Goal: Transaction & Acquisition: Purchase product/service

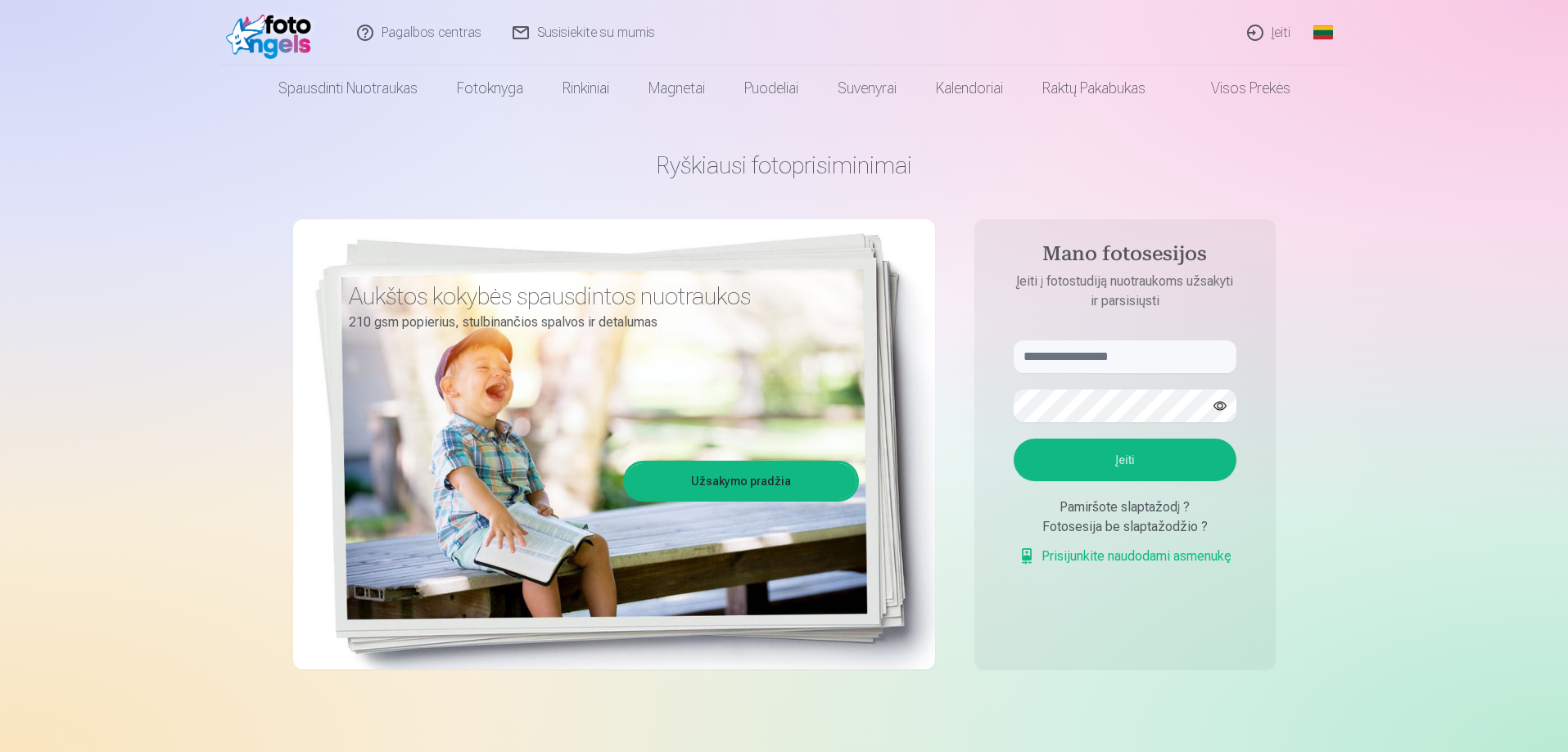
click at [1124, 374] on form "Įeiti Pamiršote slaptažodį ? Fotosesija be slaptažodžio ? Prisijunkite naudodam…" at bounding box center [1125, 462] width 255 height 242
click at [1120, 362] on input "text" at bounding box center [1125, 356] width 223 height 33
type input "**********"
click at [1131, 465] on button "Įeiti" at bounding box center [1125, 460] width 223 height 43
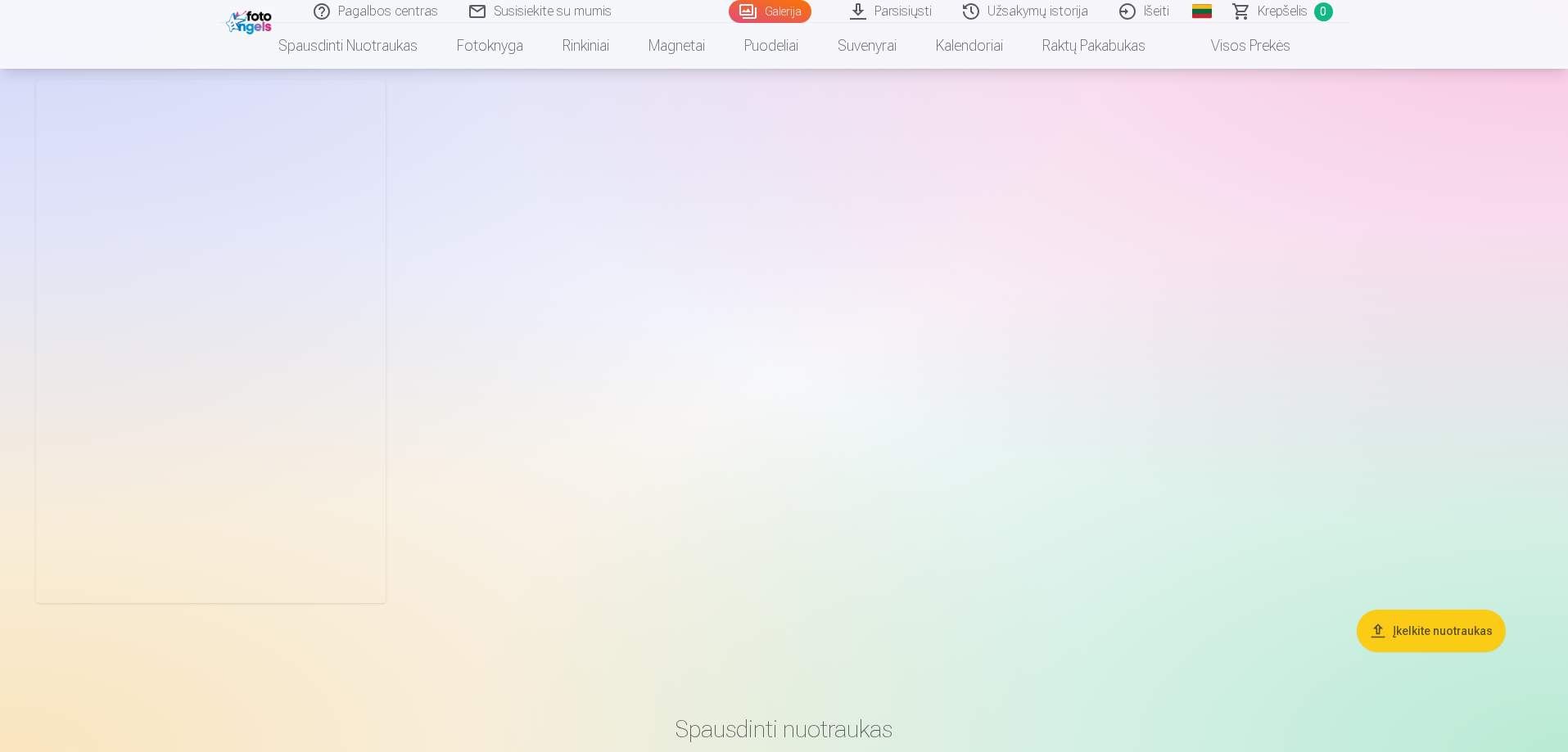
scroll to position [9904, 0]
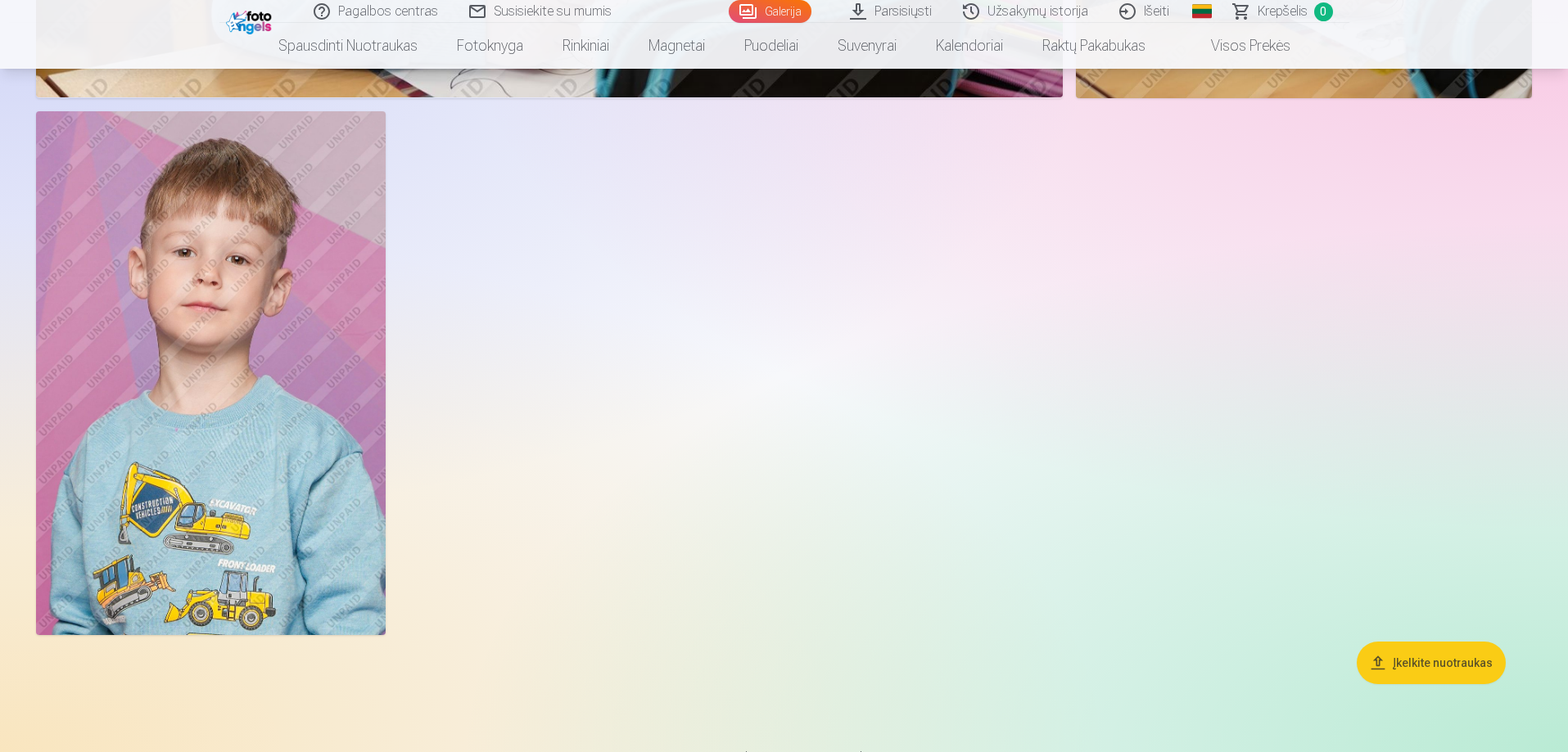
click at [1426, 662] on button "Įkelkite nuotraukas" at bounding box center [1431, 664] width 149 height 43
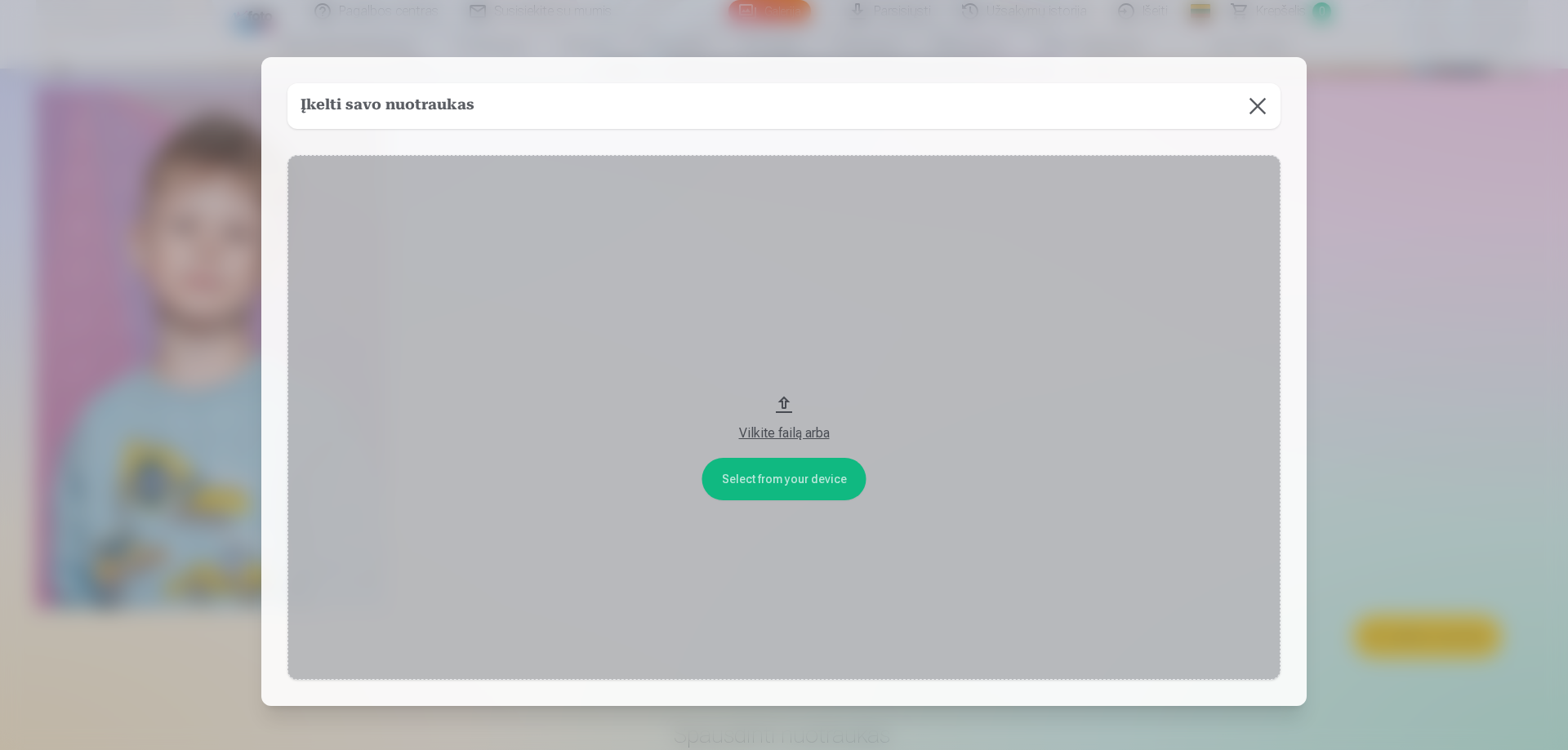
click at [1250, 113] on button at bounding box center [1257, 106] width 45 height 45
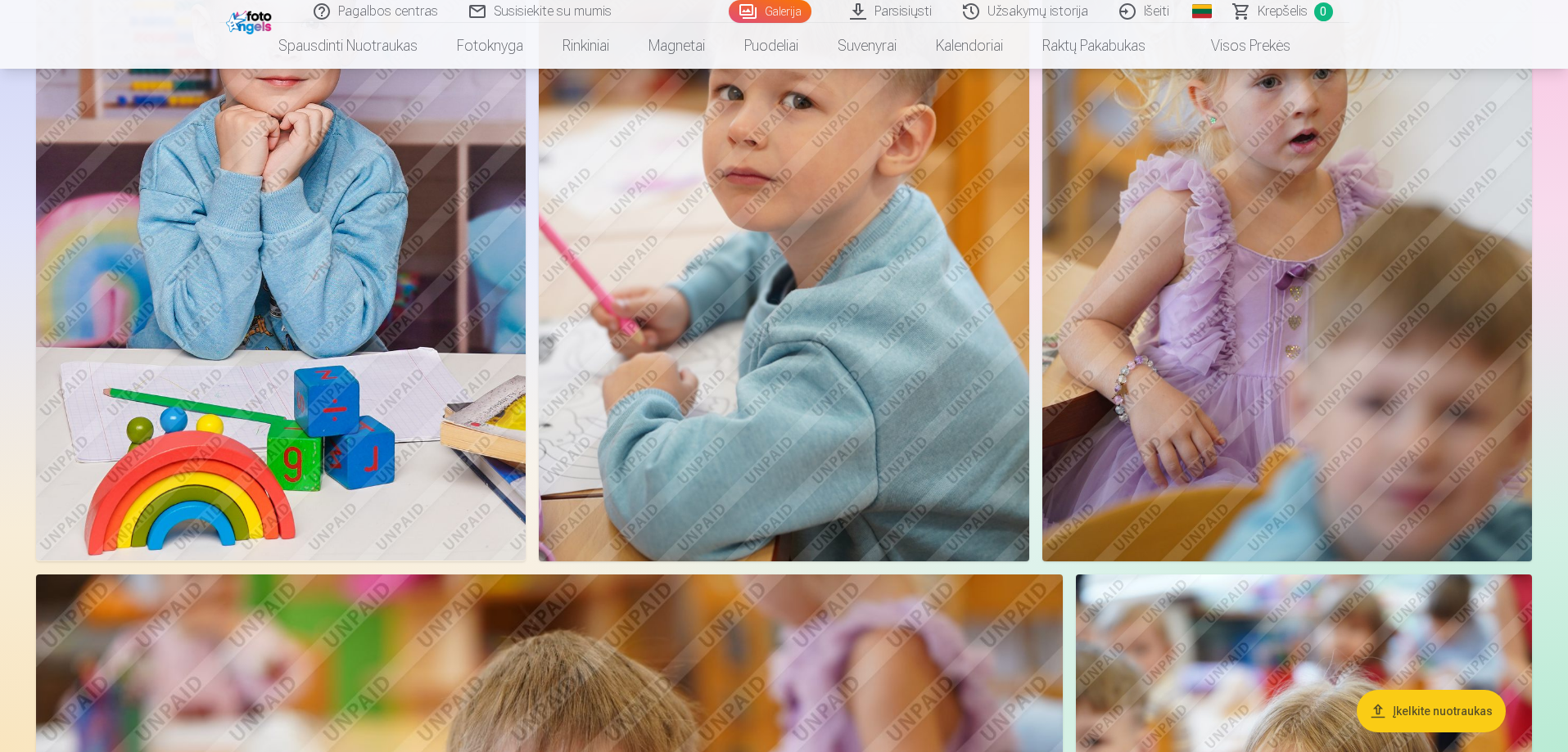
click at [820, 379] on img at bounding box center [784, 195] width 490 height 735
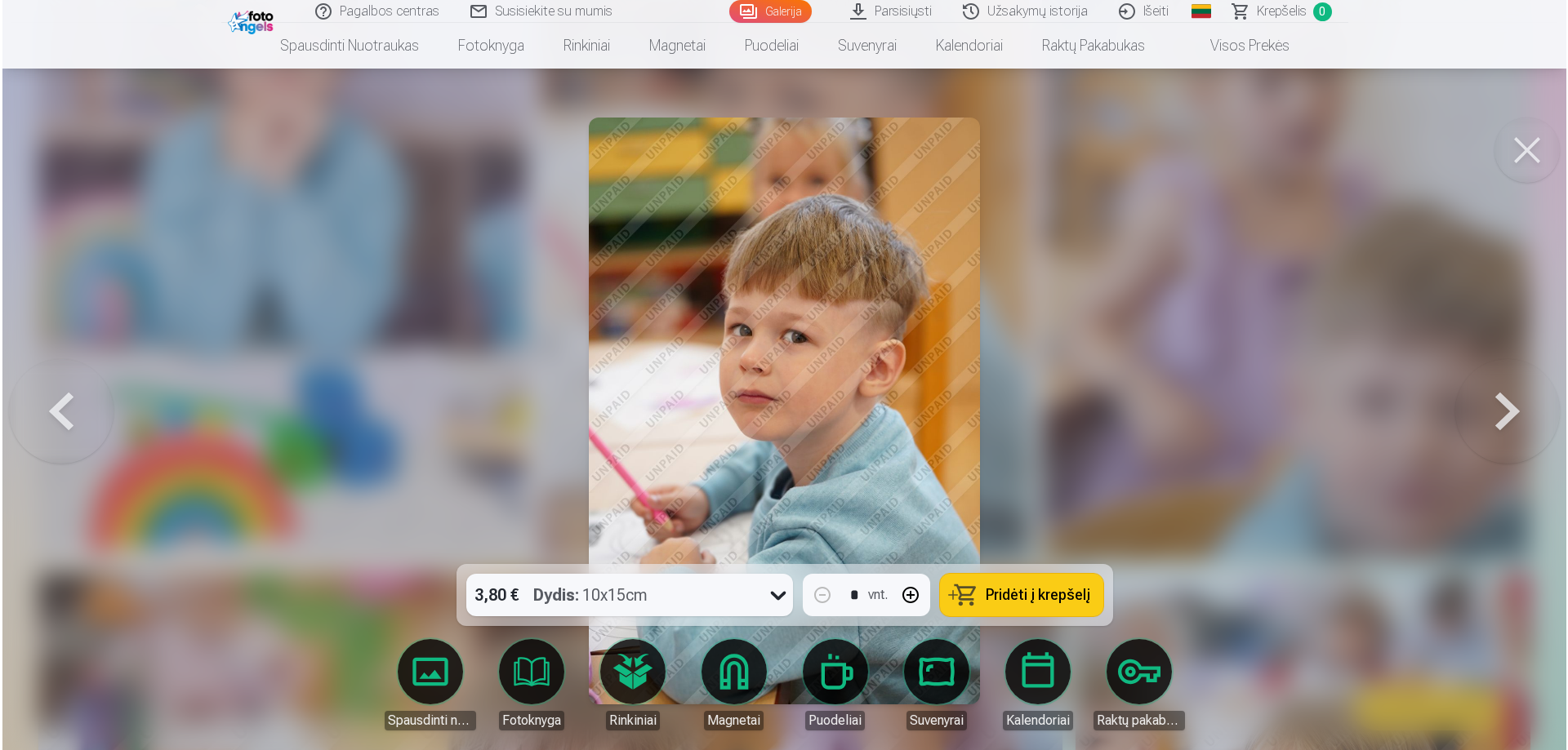
scroll to position [8045, 0]
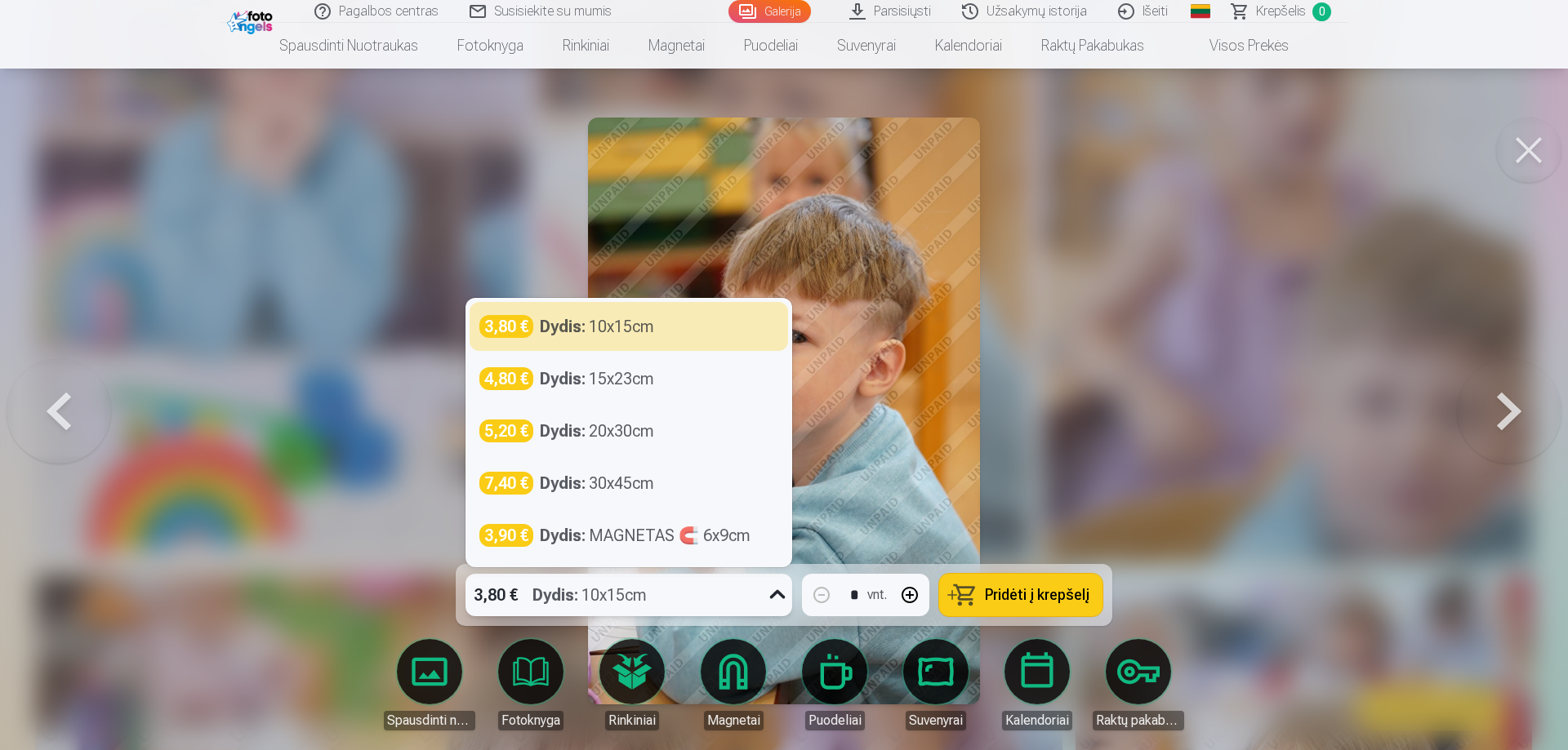
click at [769, 600] on icon at bounding box center [777, 595] width 26 height 26
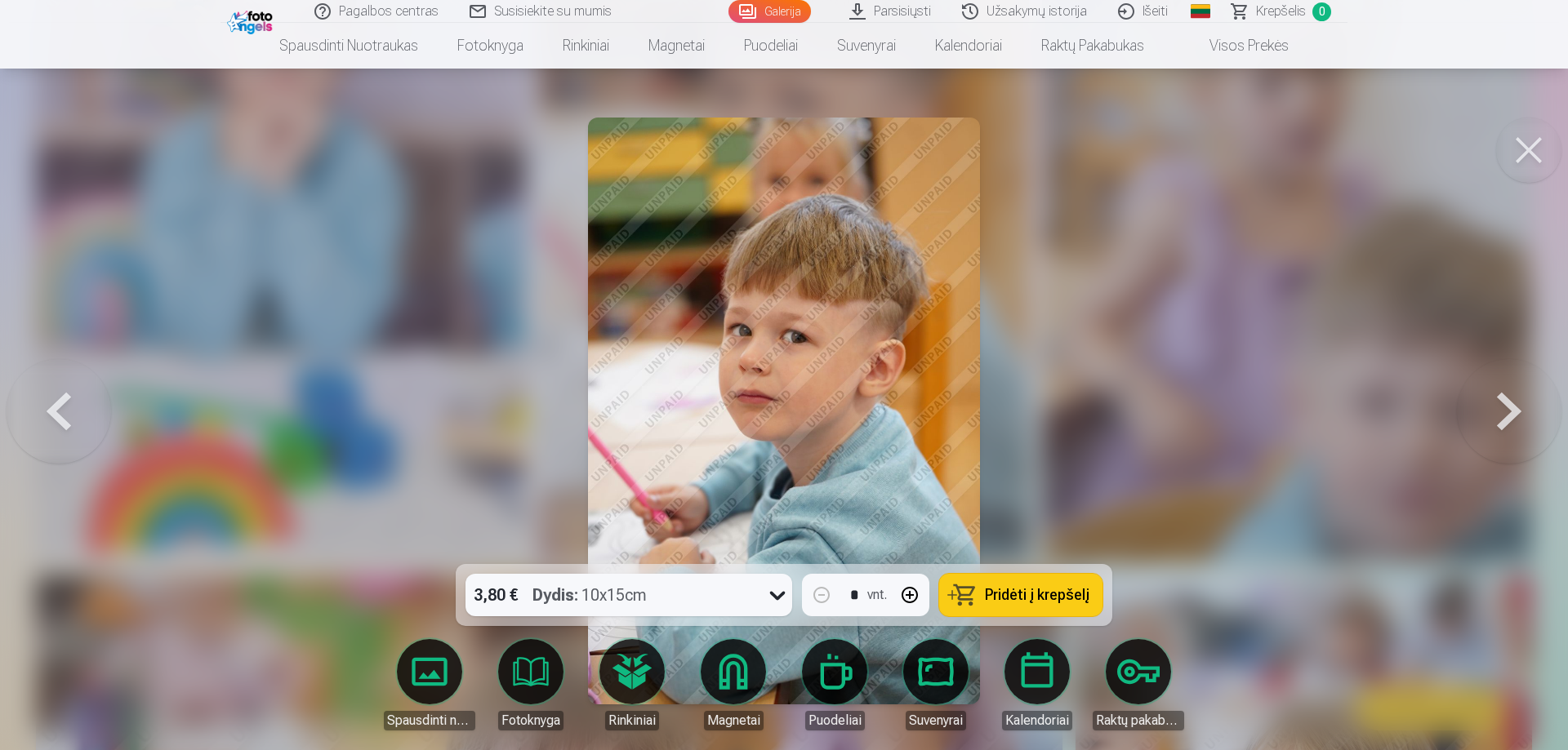
click at [351, 516] on div at bounding box center [784, 375] width 1568 height 750
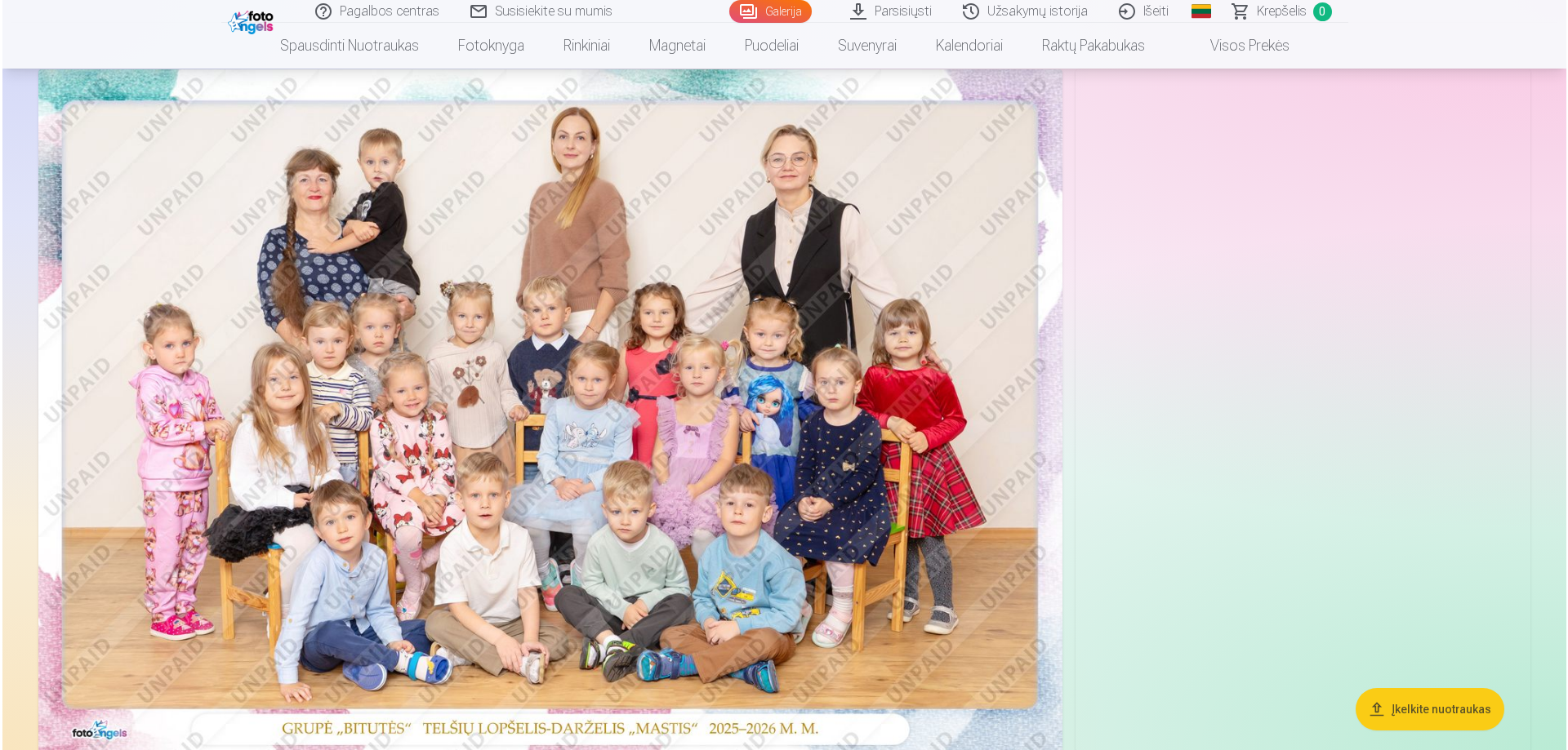
scroll to position [188, 0]
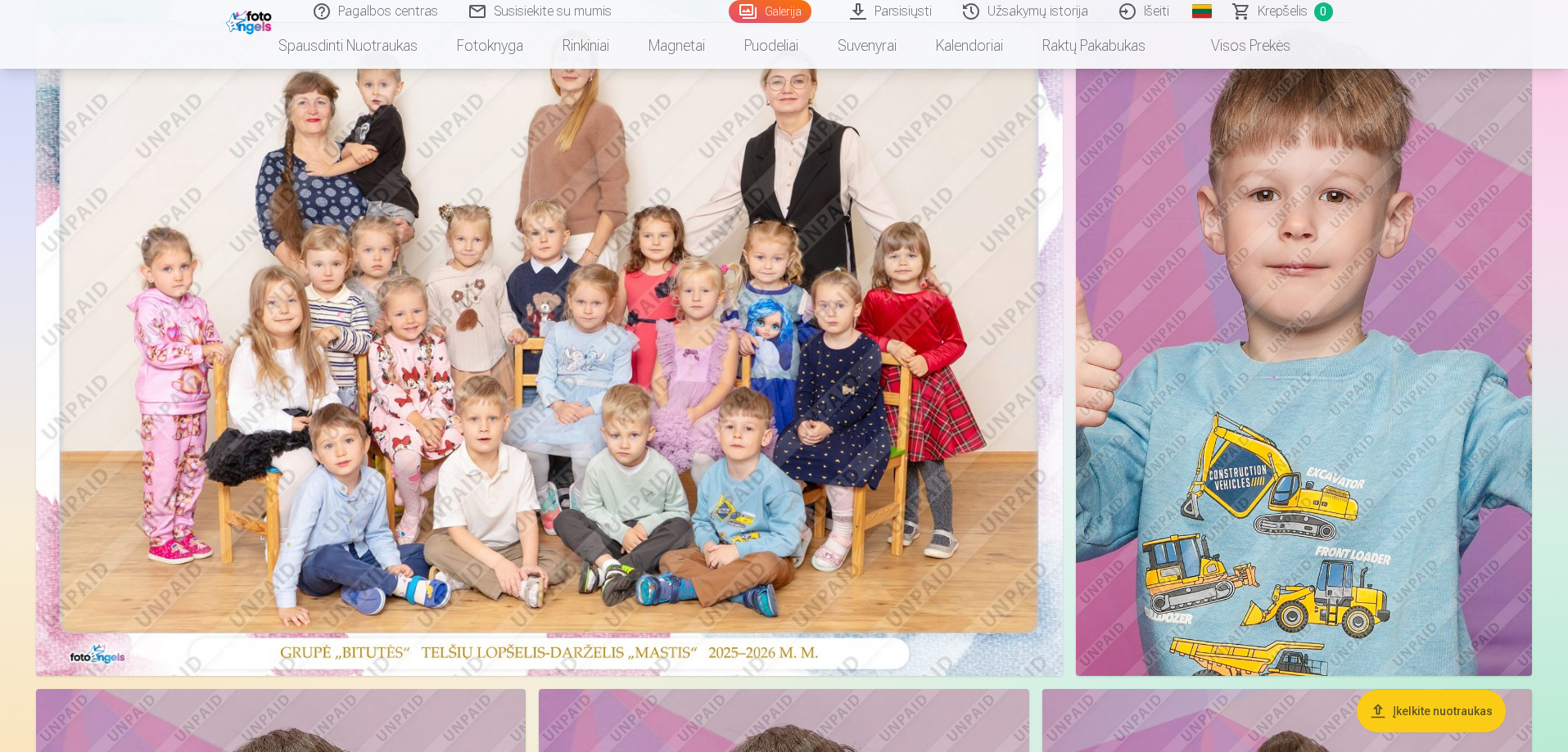
click at [688, 389] on img at bounding box center [549, 333] width 1027 height 684
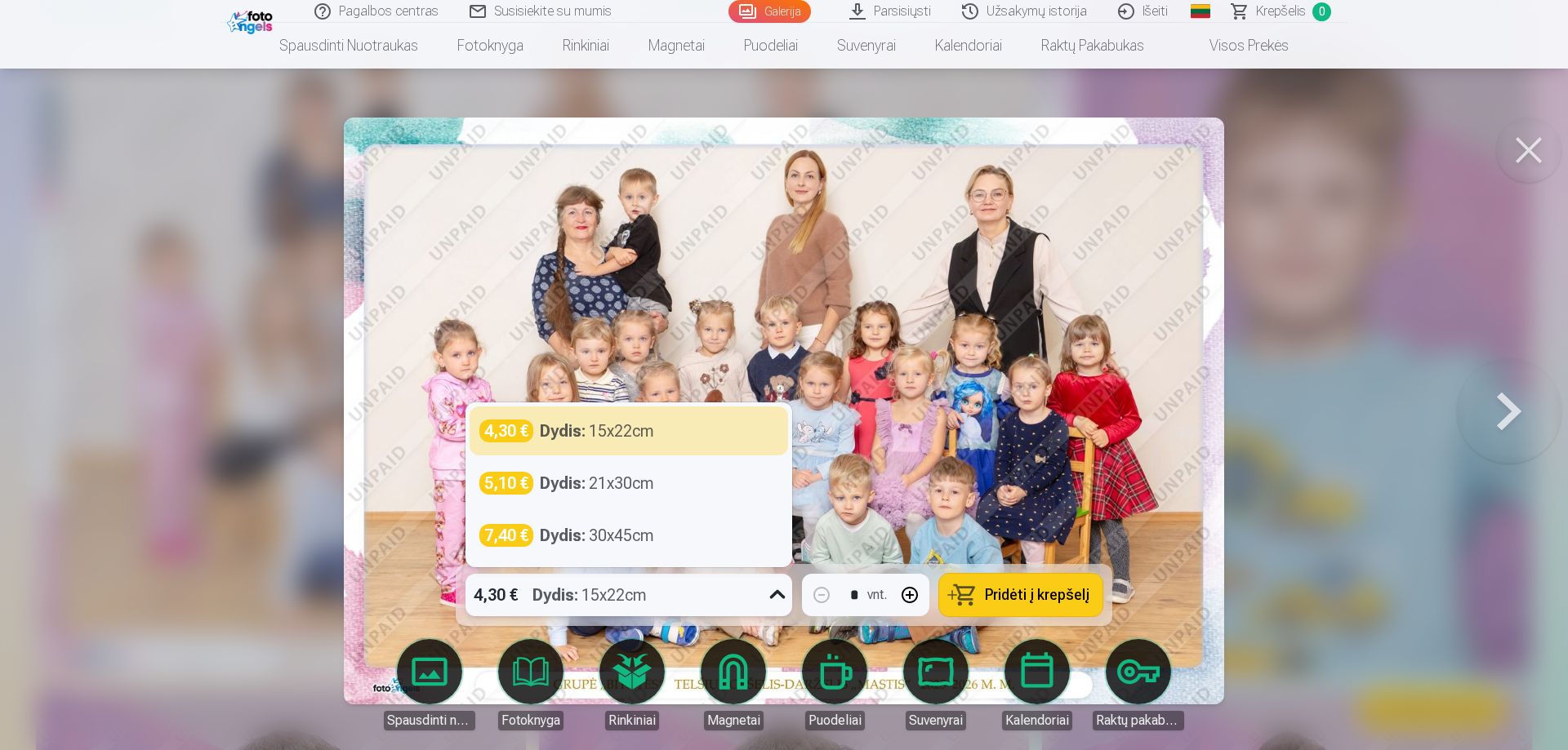
click at [778, 593] on icon at bounding box center [777, 595] width 26 height 26
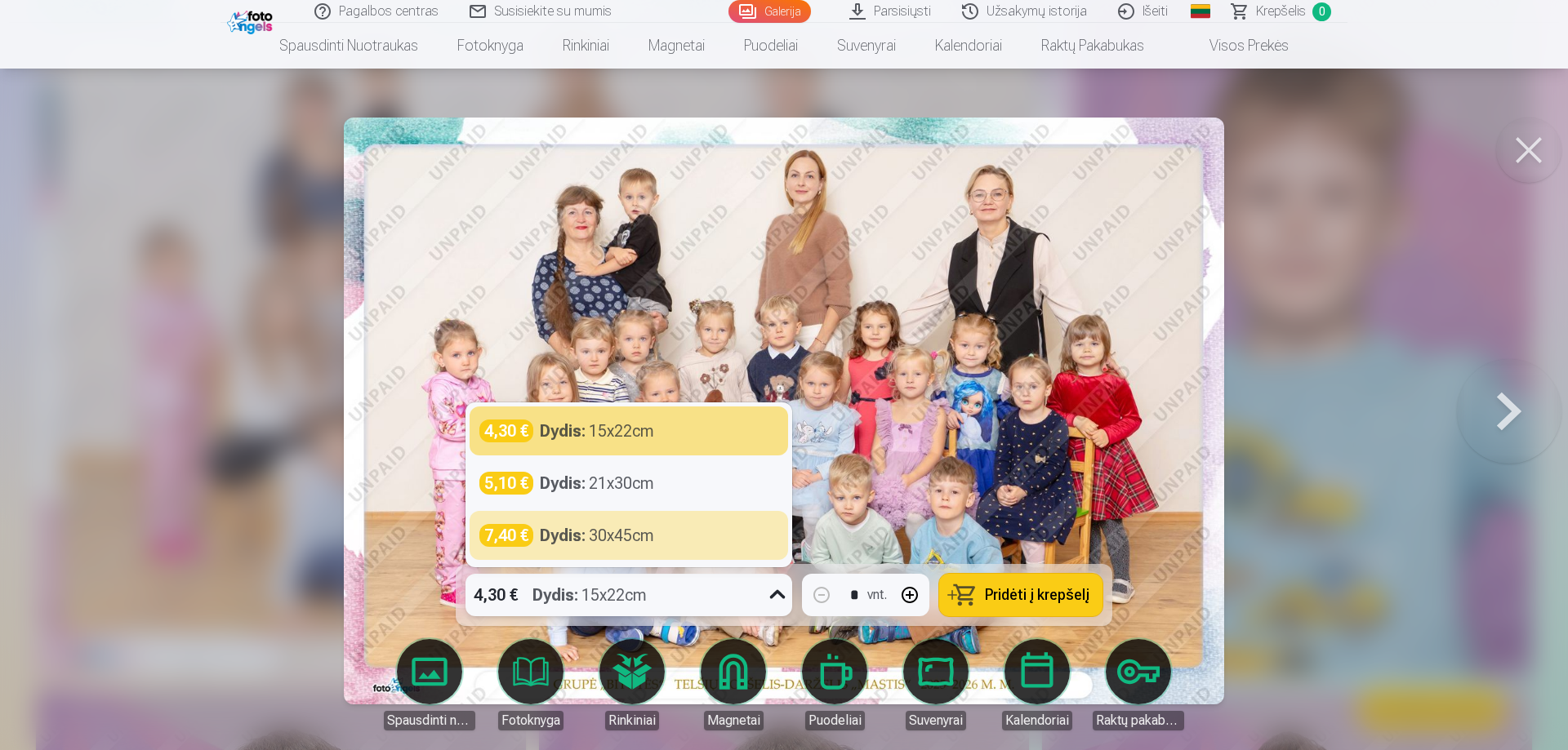
click at [778, 590] on icon at bounding box center [777, 595] width 26 height 26
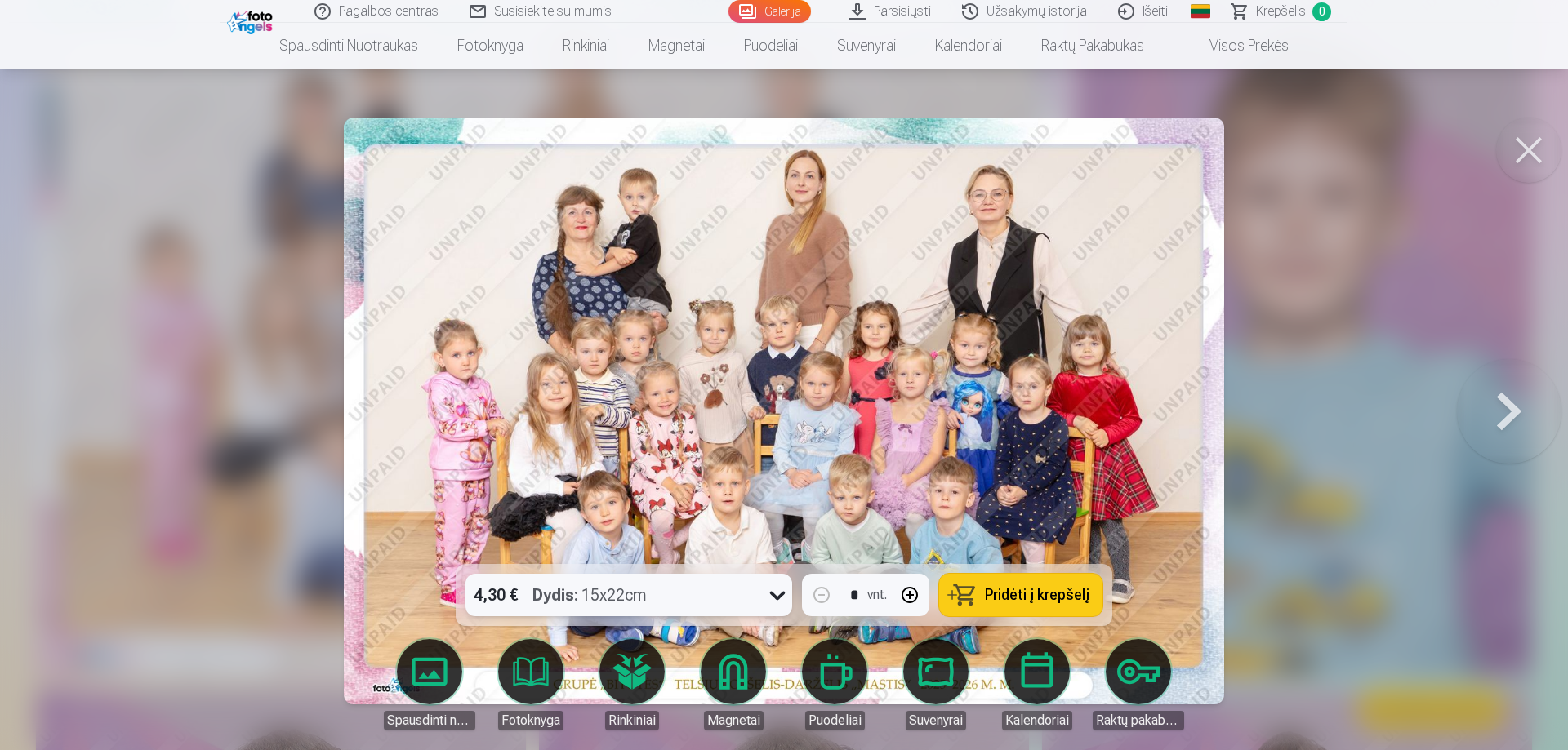
click at [774, 598] on icon at bounding box center [777, 597] width 16 height 9
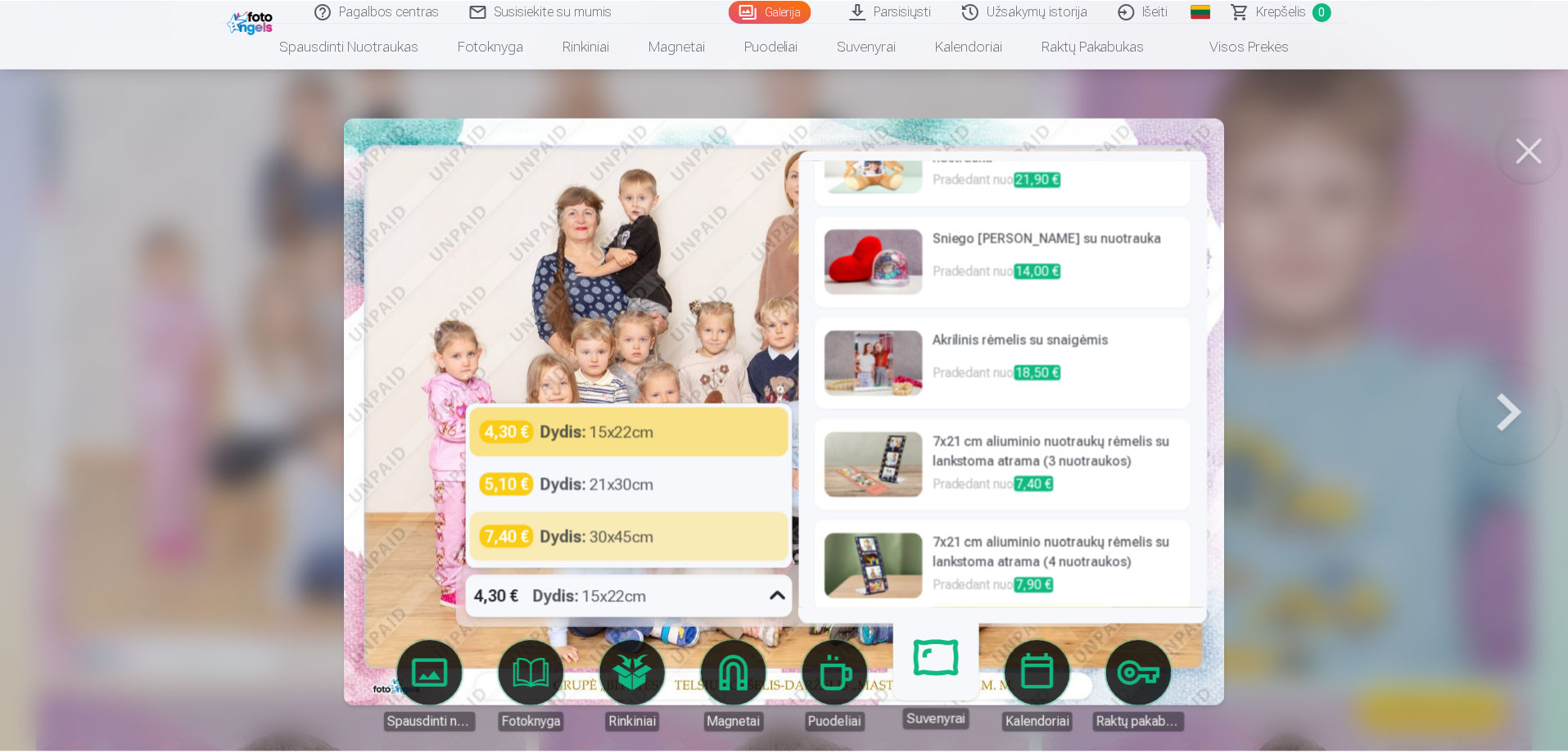
scroll to position [463, 0]
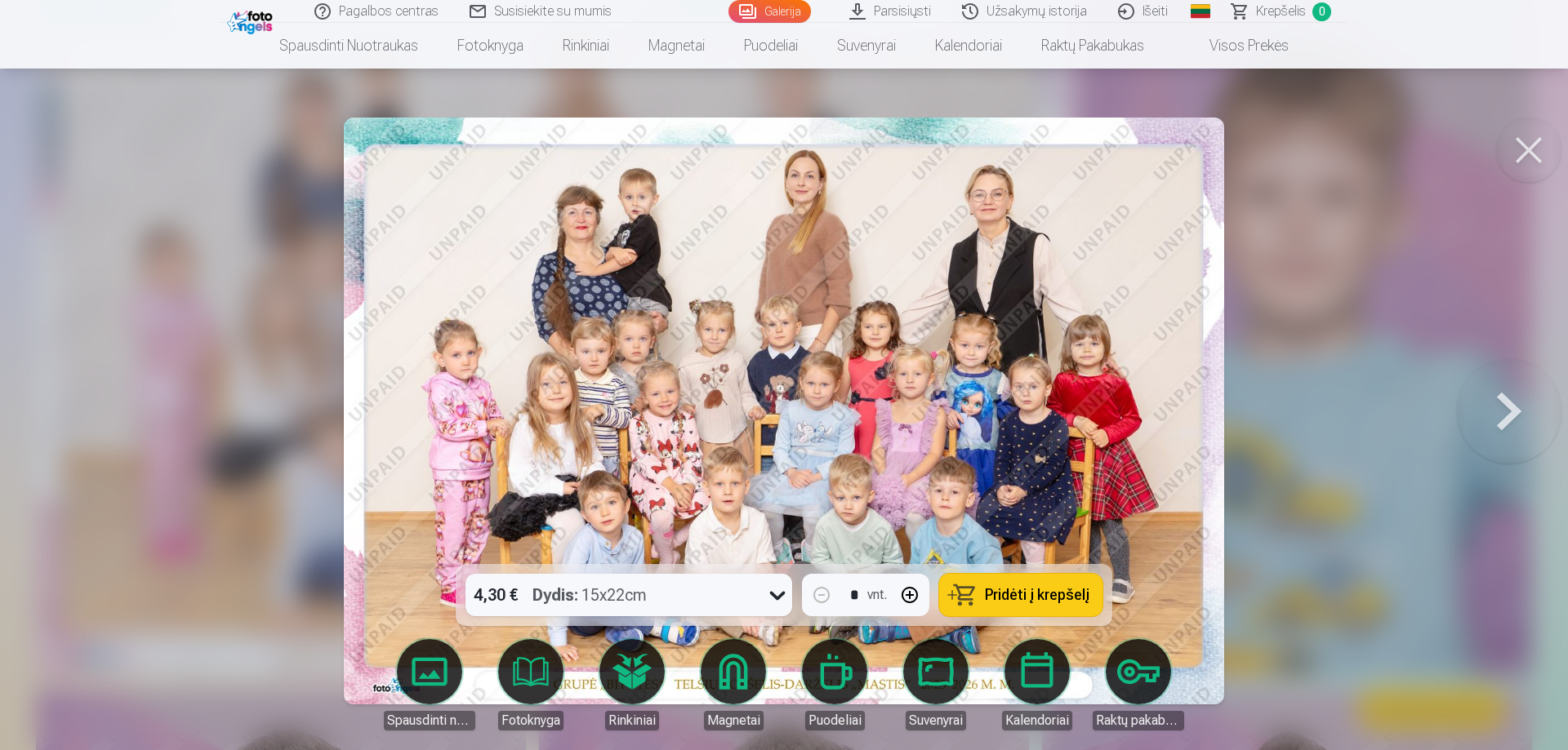
click at [1021, 600] on span "Pridėti į krepšelį" at bounding box center [1037, 595] width 105 height 15
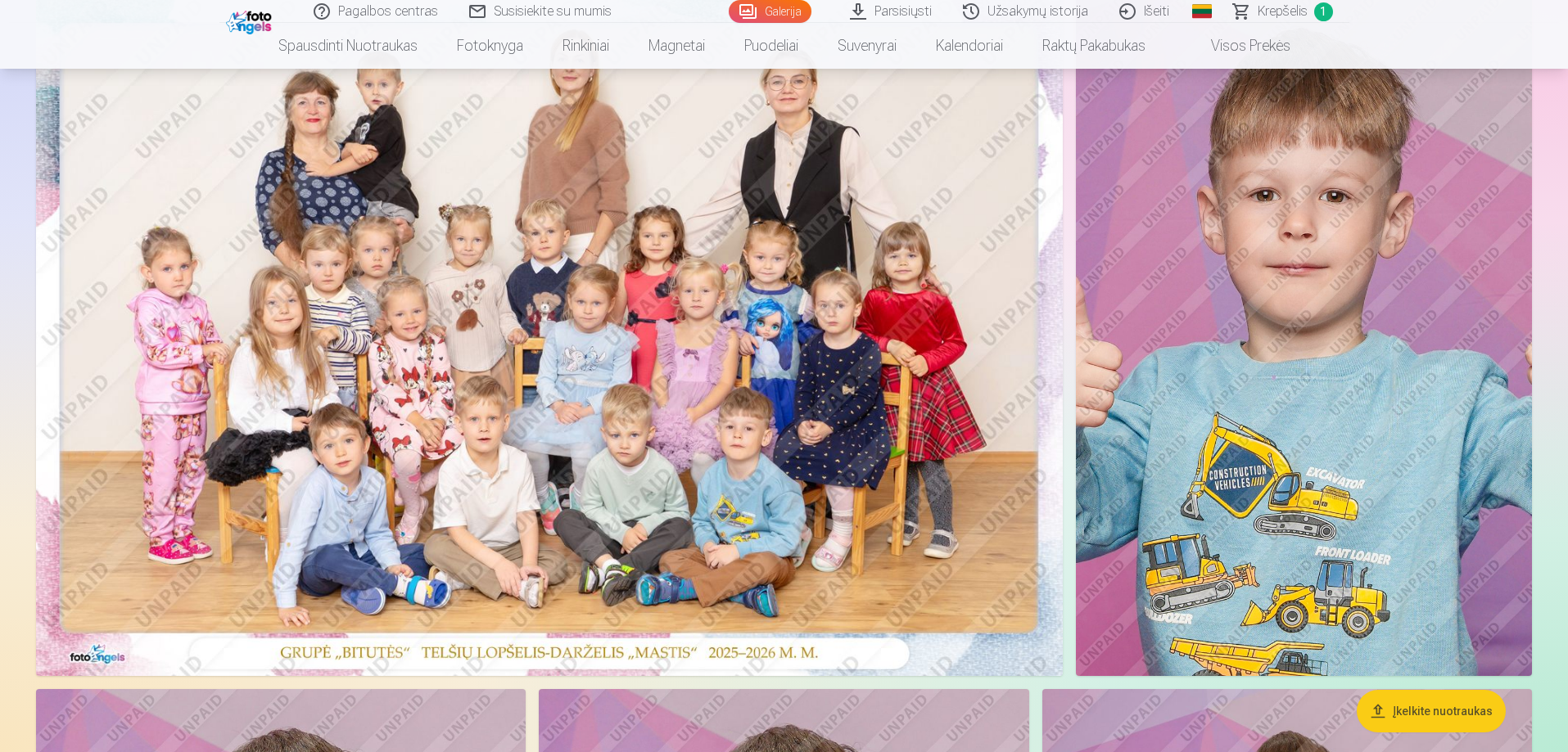
click at [911, 10] on link "Parsisiųsti" at bounding box center [891, 11] width 113 height 23
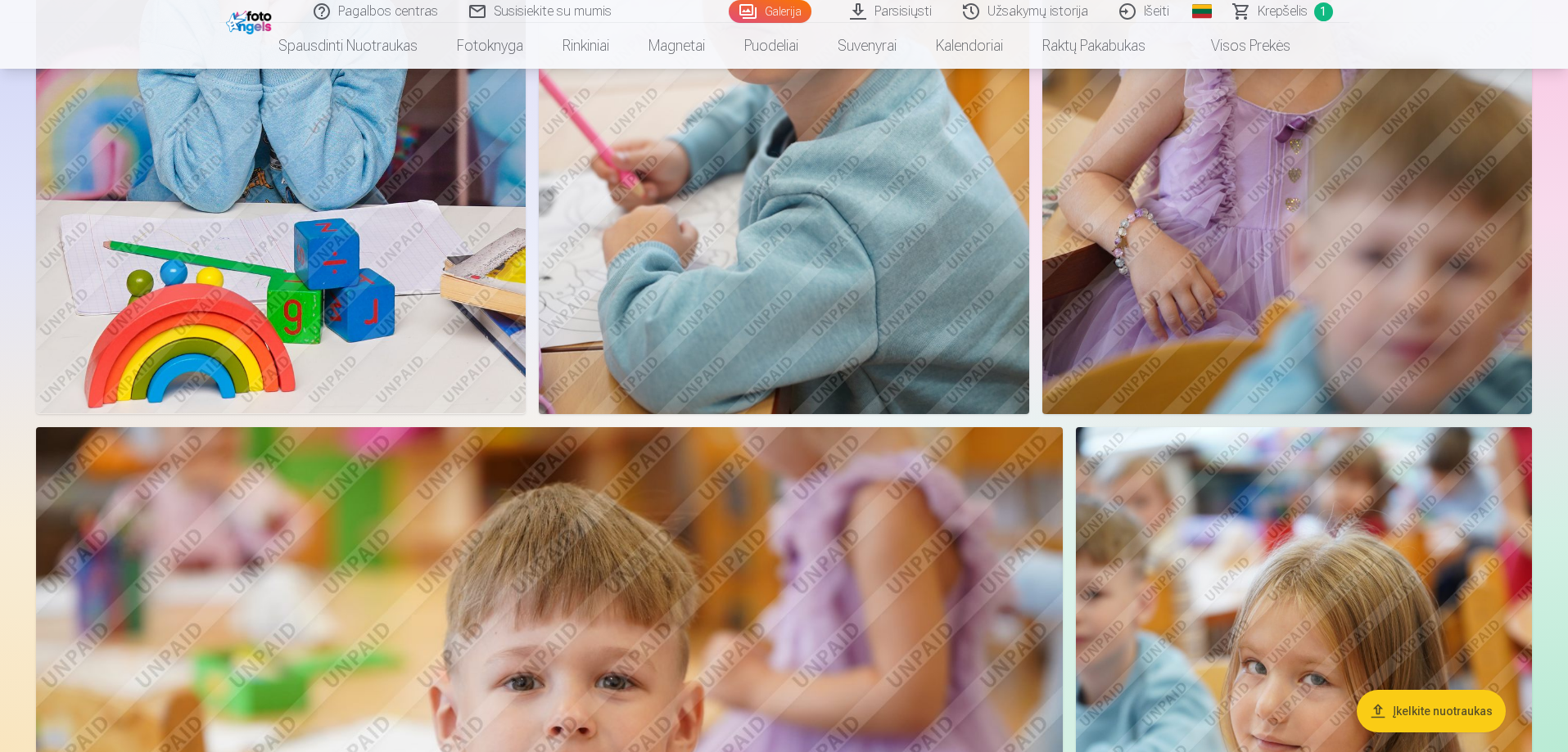
scroll to position [8128, 0]
